Goal: Task Accomplishment & Management: Manage account settings

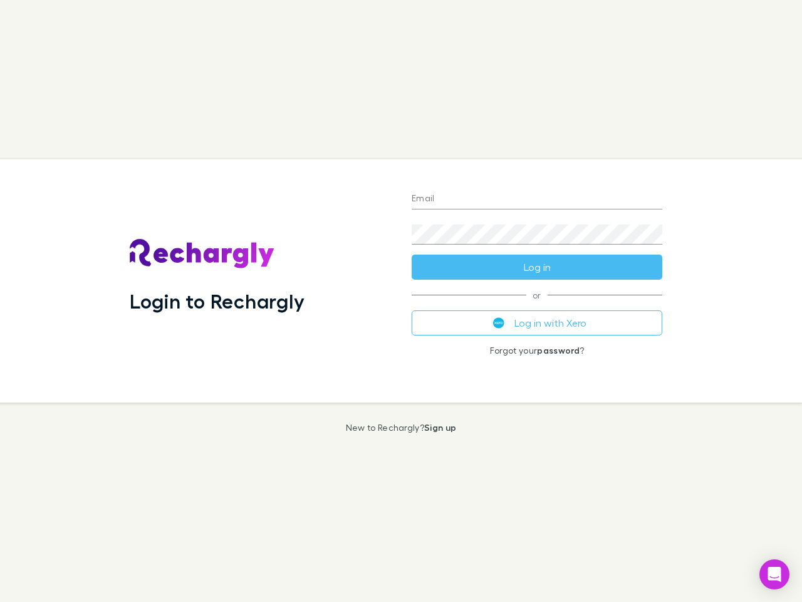
click at [401, 301] on div "Login to Rechargly" at bounding box center [261, 280] width 282 height 243
click at [537, 199] on input "Email" at bounding box center [537, 199] width 251 height 20
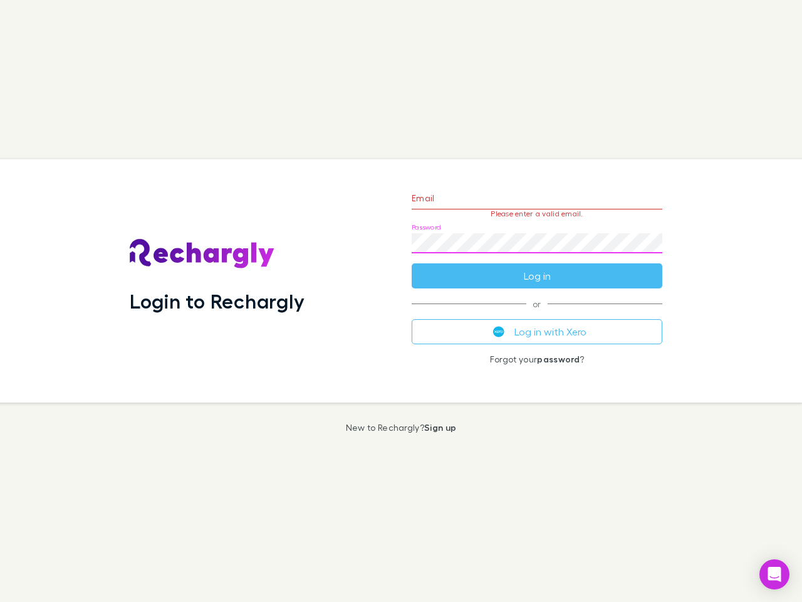
click at [537, 267] on form "Email Please enter a valid email. Password Log in" at bounding box center [537, 233] width 251 height 109
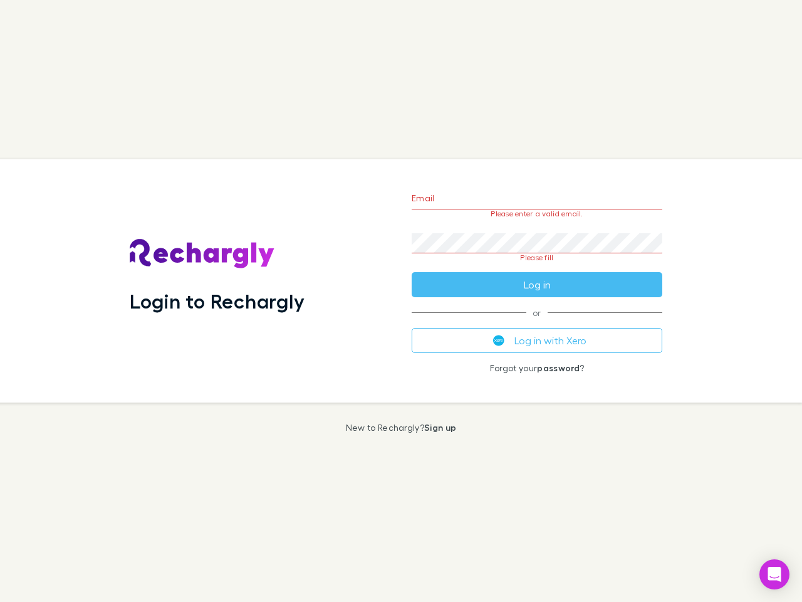
click at [537, 323] on div "Email Please enter a valid email. Password Please fill Log in or Log in with Xe…" at bounding box center [537, 280] width 271 height 243
click at [775, 574] on icon "Open Intercom Messenger" at bounding box center [774, 574] width 13 height 15
